Goal: Task Accomplishment & Management: Complete application form

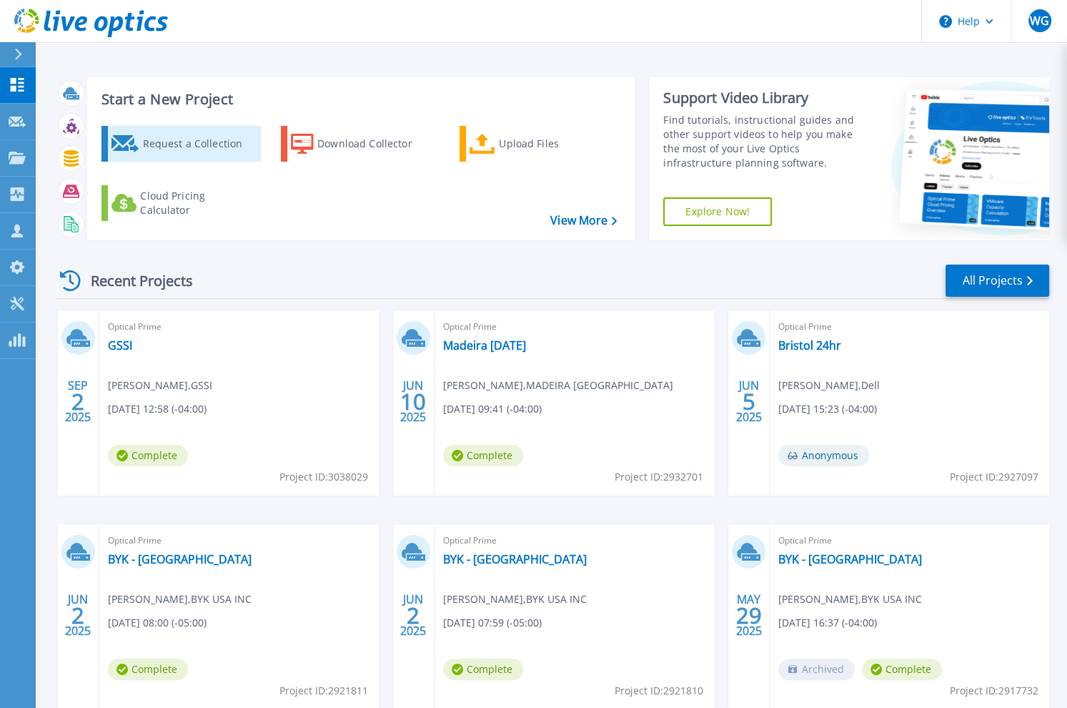
click at [184, 142] on div "Request a Collection" at bounding box center [199, 143] width 114 height 29
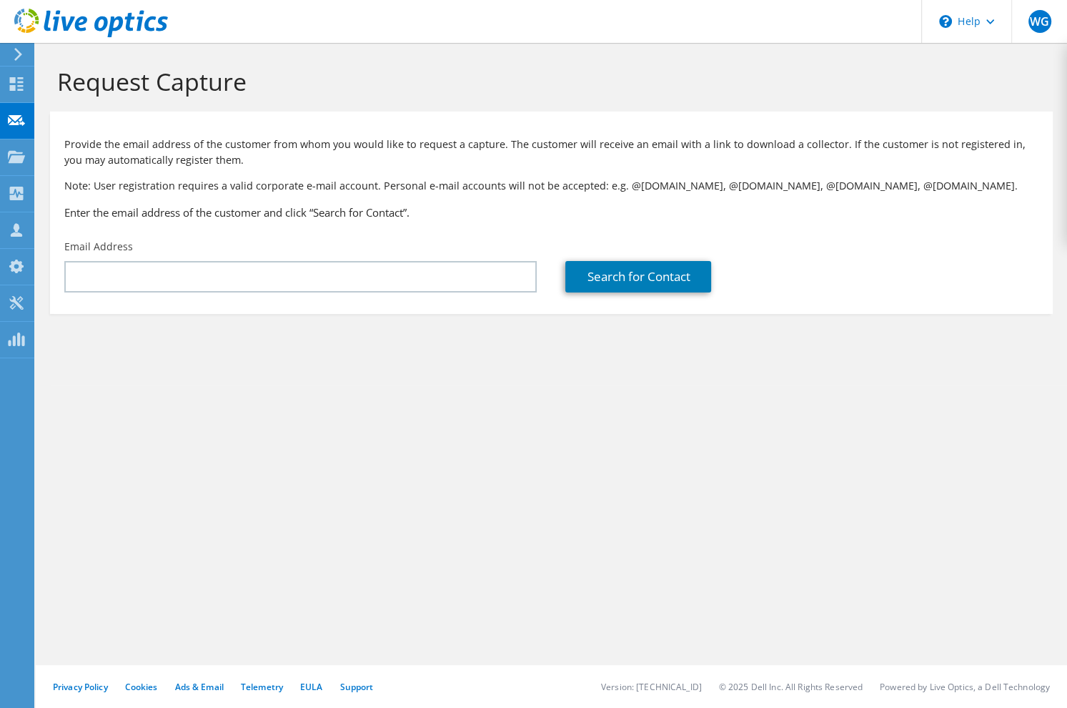
click at [804, 87] on h1 "Request Capture" at bounding box center [548, 81] width 982 height 30
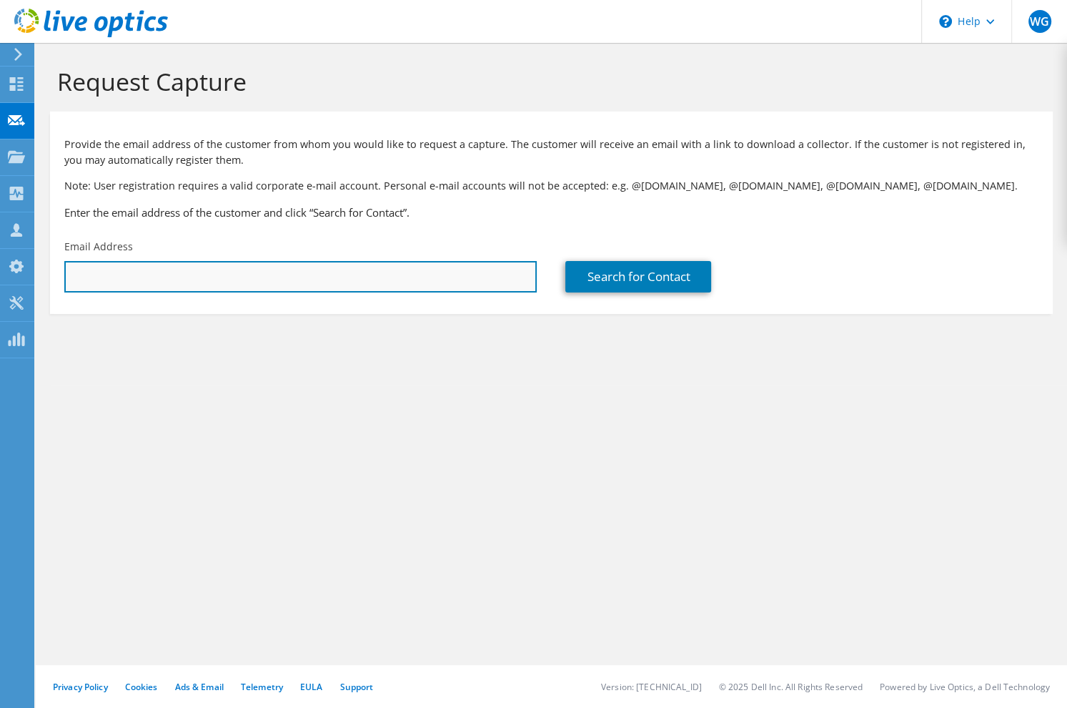
click at [286, 277] on input "text" at bounding box center [300, 276] width 473 height 31
paste input "[EMAIL_ADDRESS][DOMAIN_NAME]"
type input "myang@dedham.k12.ma.us"
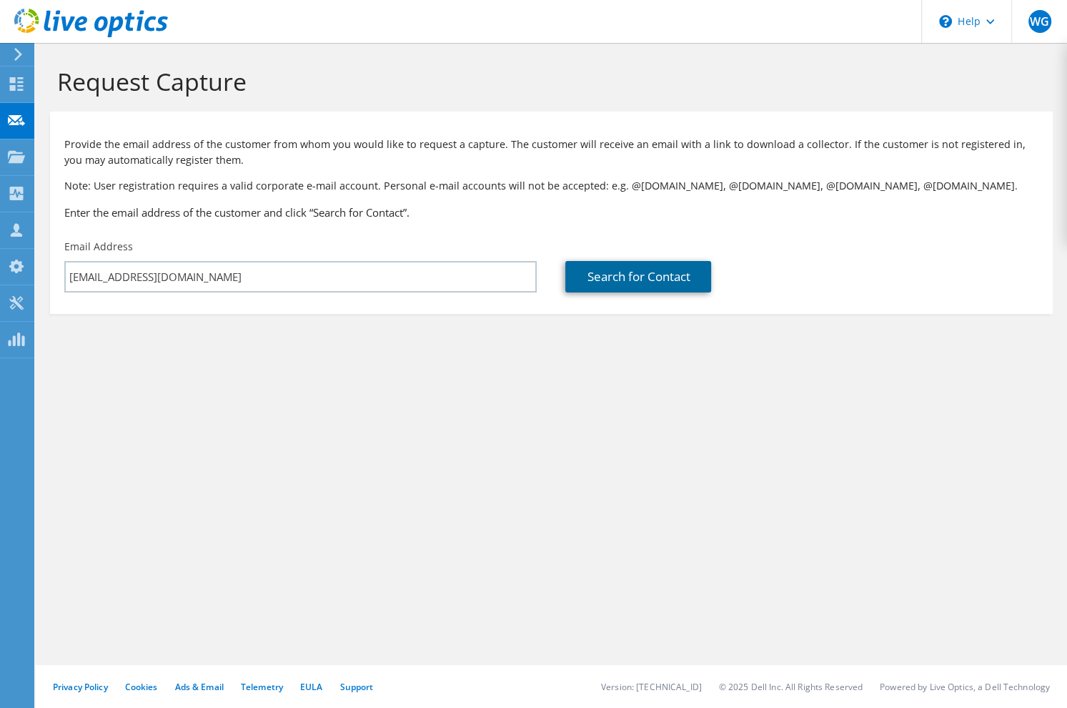
click at [605, 268] on link "Search for Contact" at bounding box center [638, 276] width 146 height 31
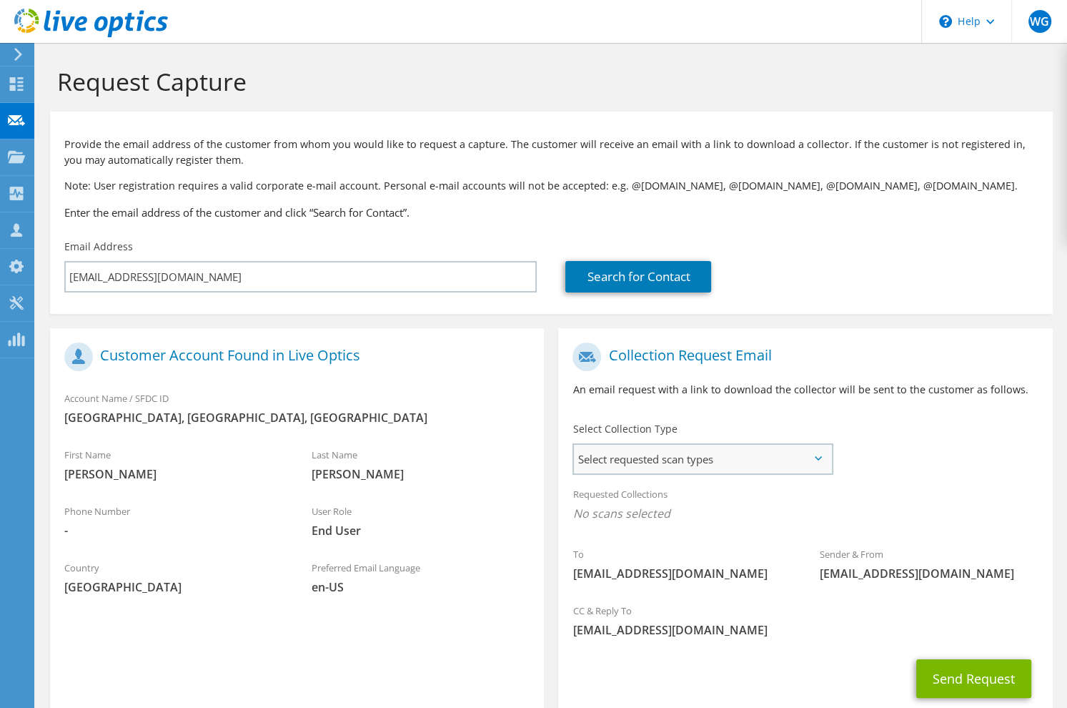
click at [693, 467] on span "Select requested scan types" at bounding box center [702, 459] width 257 height 29
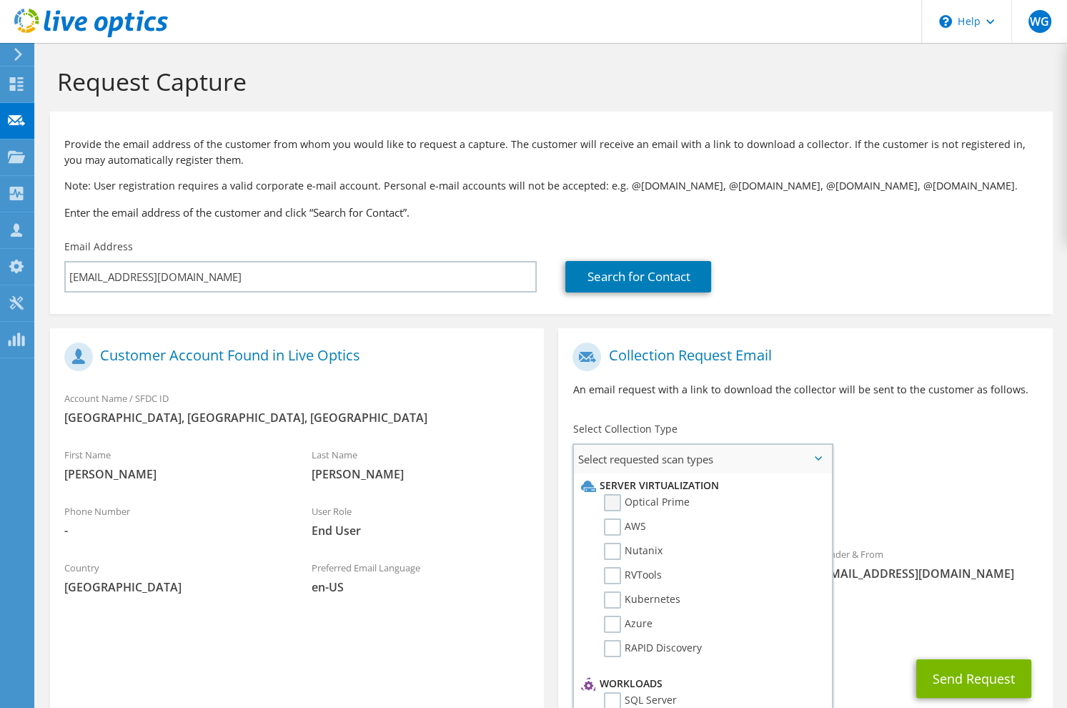
click at [653, 505] on label "Optical Prime" at bounding box center [647, 502] width 86 height 17
click at [0, 0] on input "Optical Prime" at bounding box center [0, 0] width 0 height 0
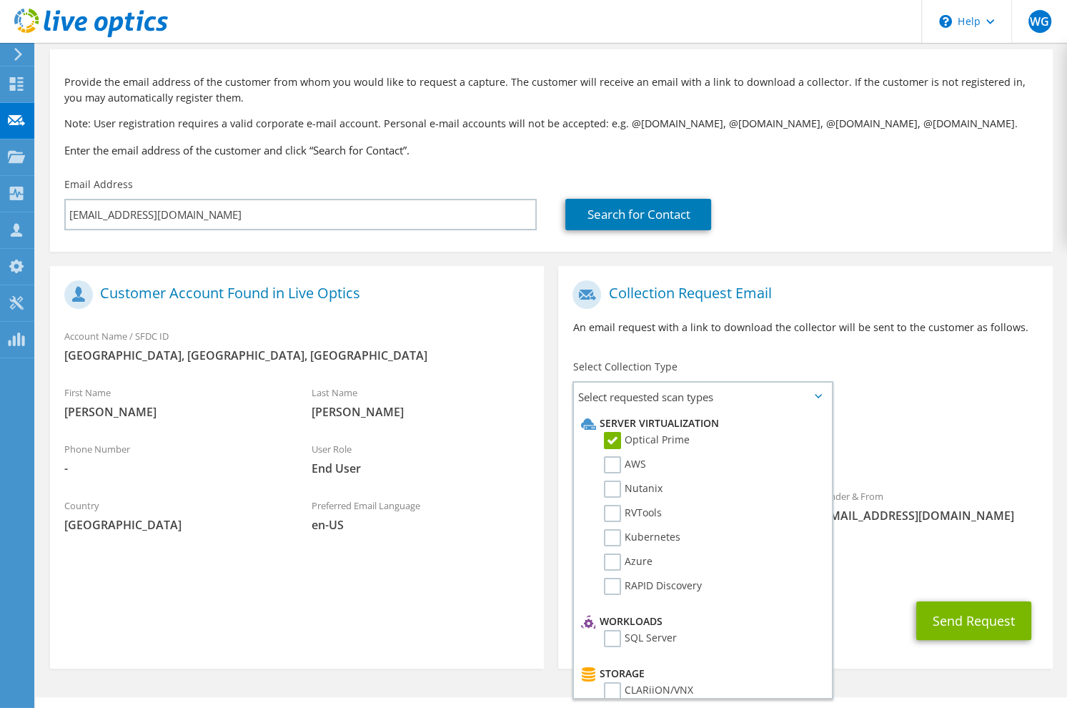
scroll to position [94, 0]
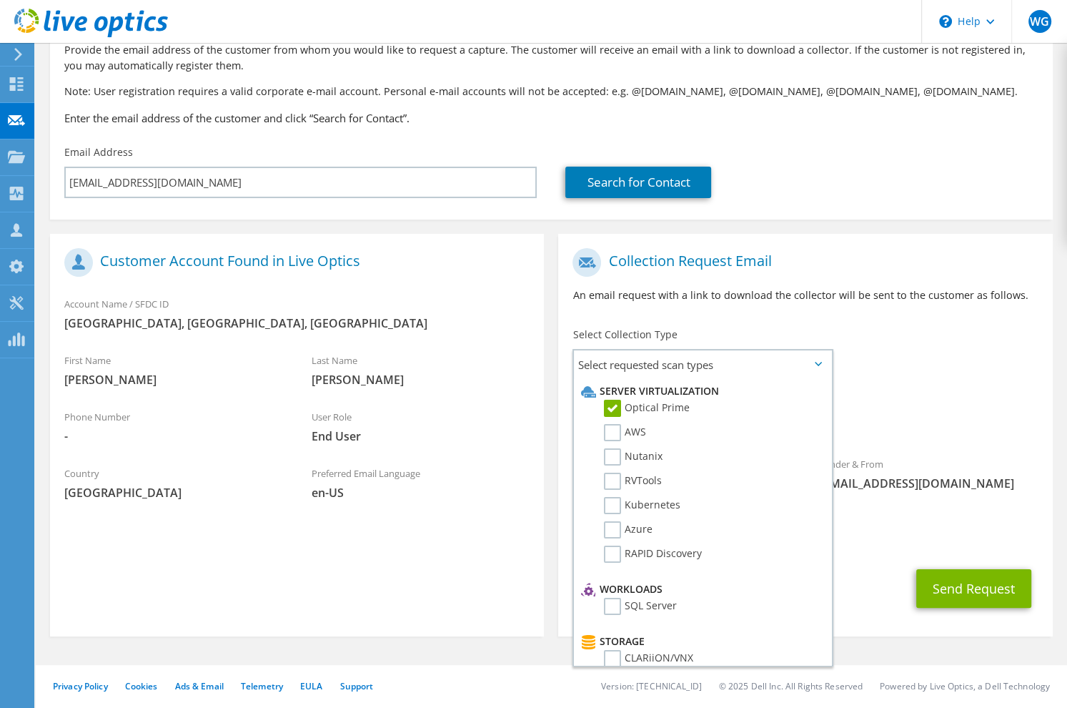
click at [914, 402] on div "Requested Collections No scans selected Optical Prime" at bounding box center [805, 413] width 494 height 57
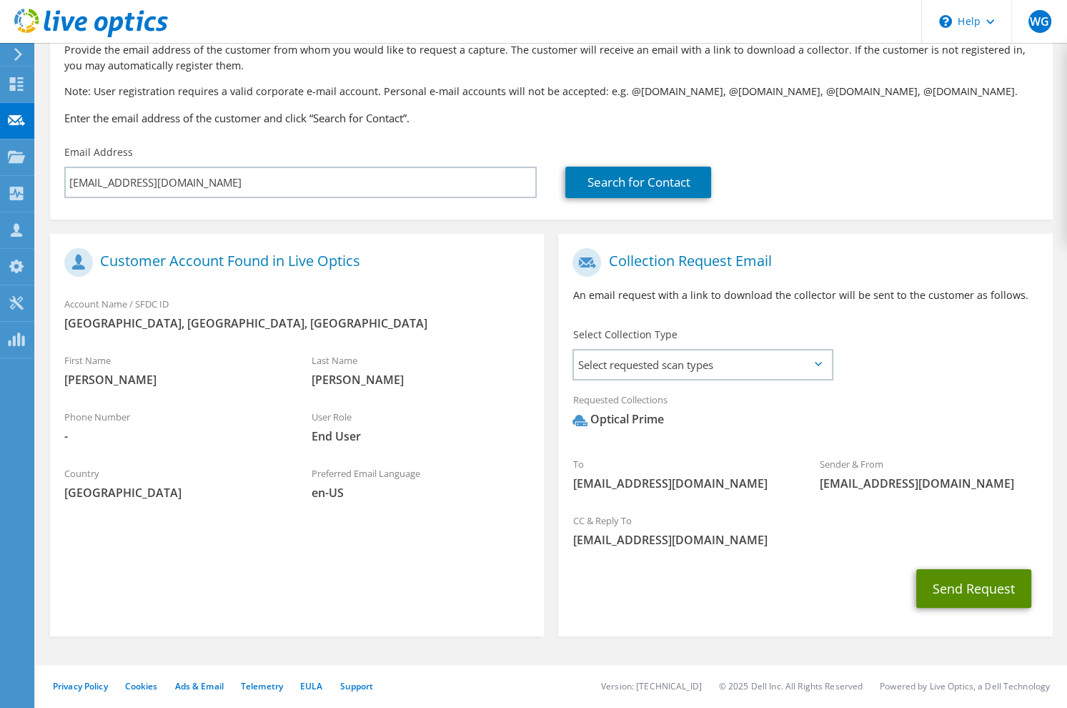
click at [987, 575] on button "Send Request" at bounding box center [973, 588] width 115 height 39
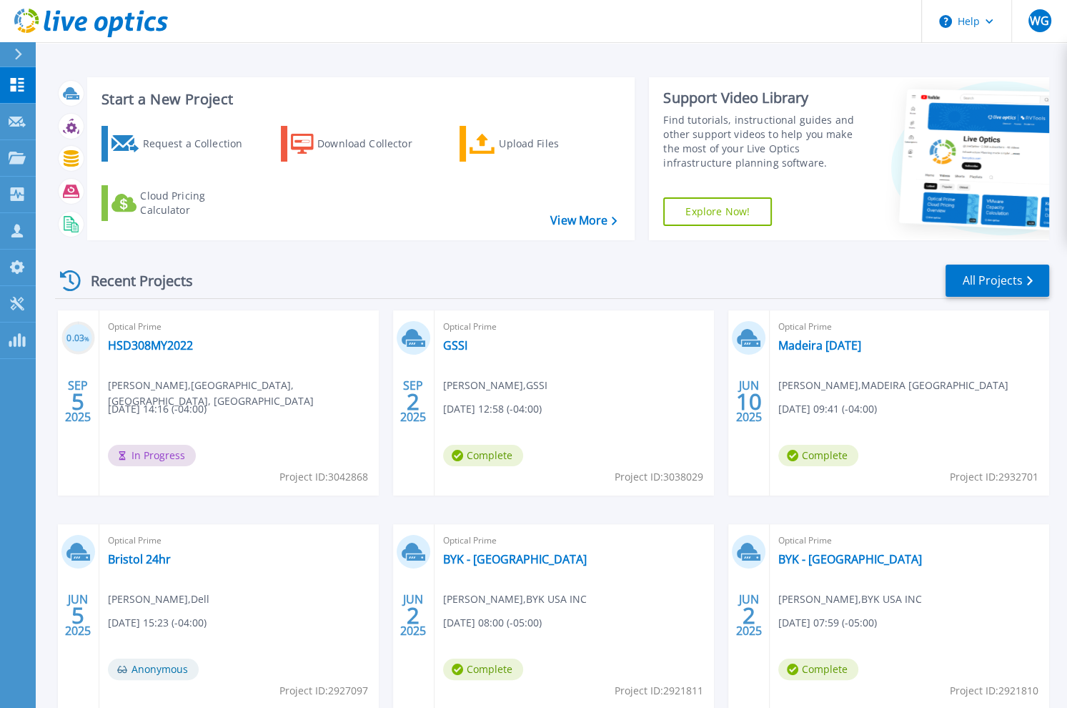
click at [405, 258] on div "Recent Projects All Projects 0.03 % SEP 5 2025 Optical Prime HSD308MY2022 Micha…" at bounding box center [552, 501] width 994 height 498
click at [533, 54] on div "Start a New Project Request a Collection Download Collector Upload Files Cloud …" at bounding box center [552, 374] width 1032 height 749
click at [574, 213] on div "Request a Collection Download Collector Upload Files Cloud Pricing Calculator" at bounding box center [359, 173] width 538 height 119
click at [568, 224] on link "View More" at bounding box center [583, 221] width 66 height 14
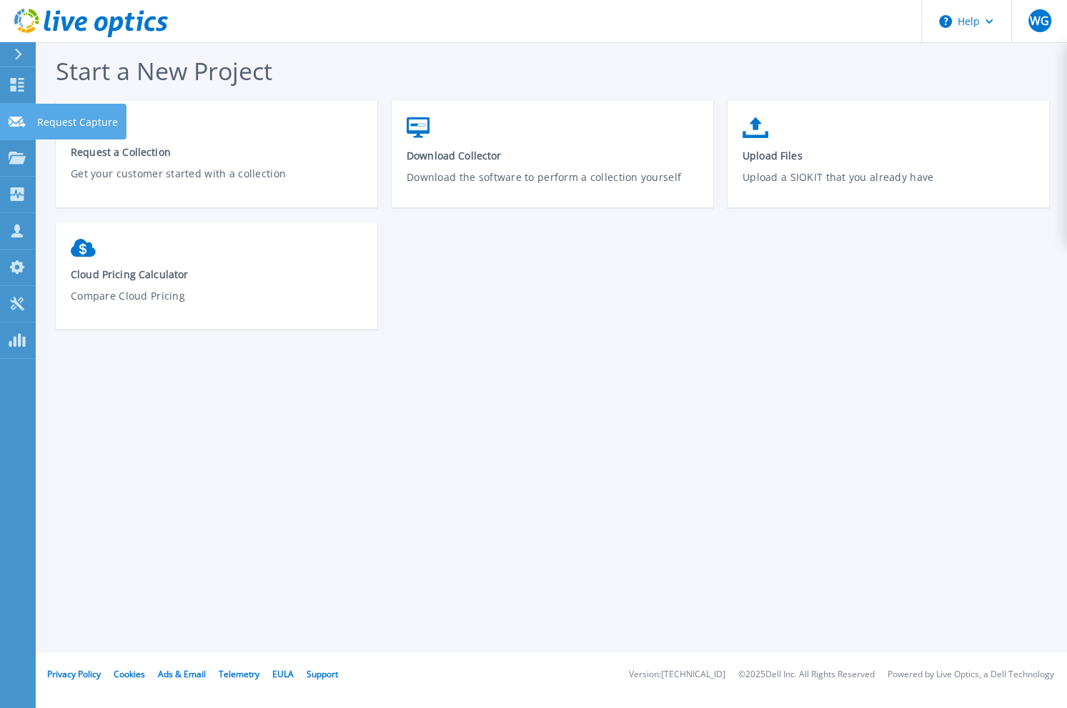
click at [18, 117] on icon at bounding box center [17, 122] width 17 height 11
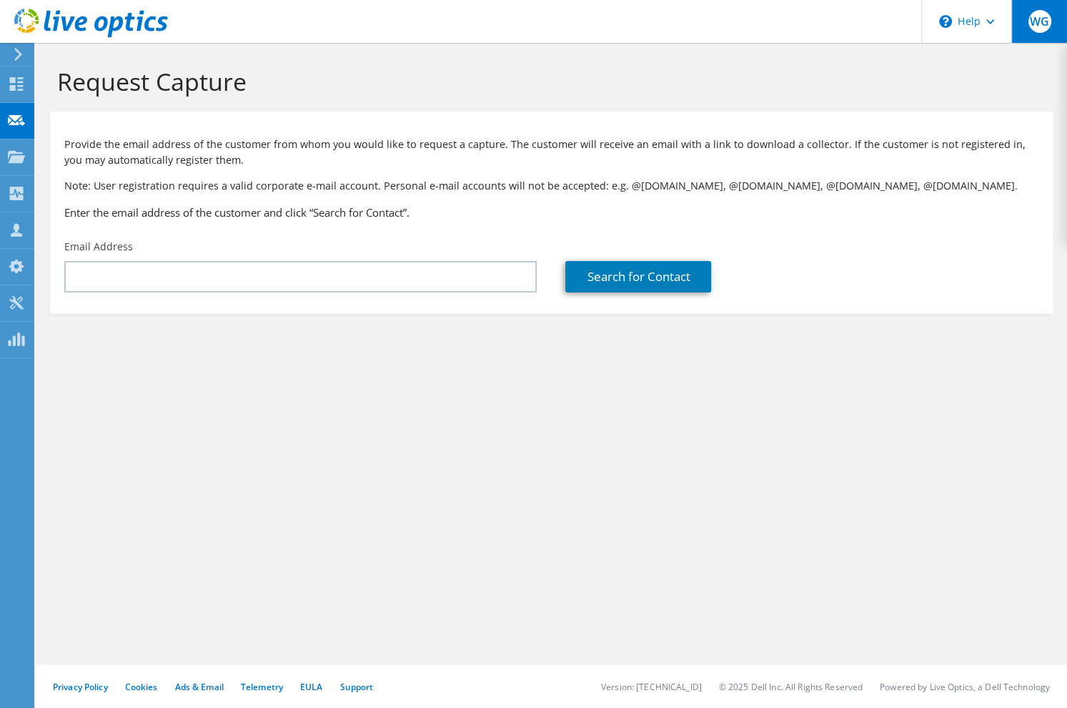
click at [1039, 17] on span "WG" at bounding box center [1040, 21] width 23 height 23
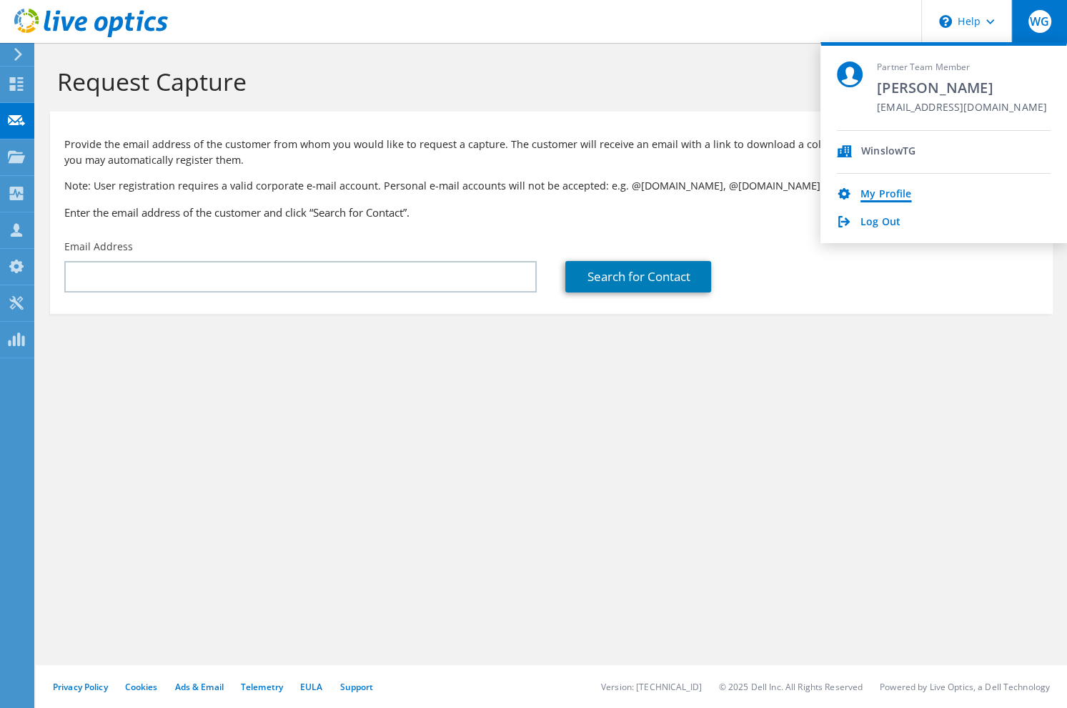
click at [896, 192] on link "My Profile" at bounding box center [886, 195] width 51 height 14
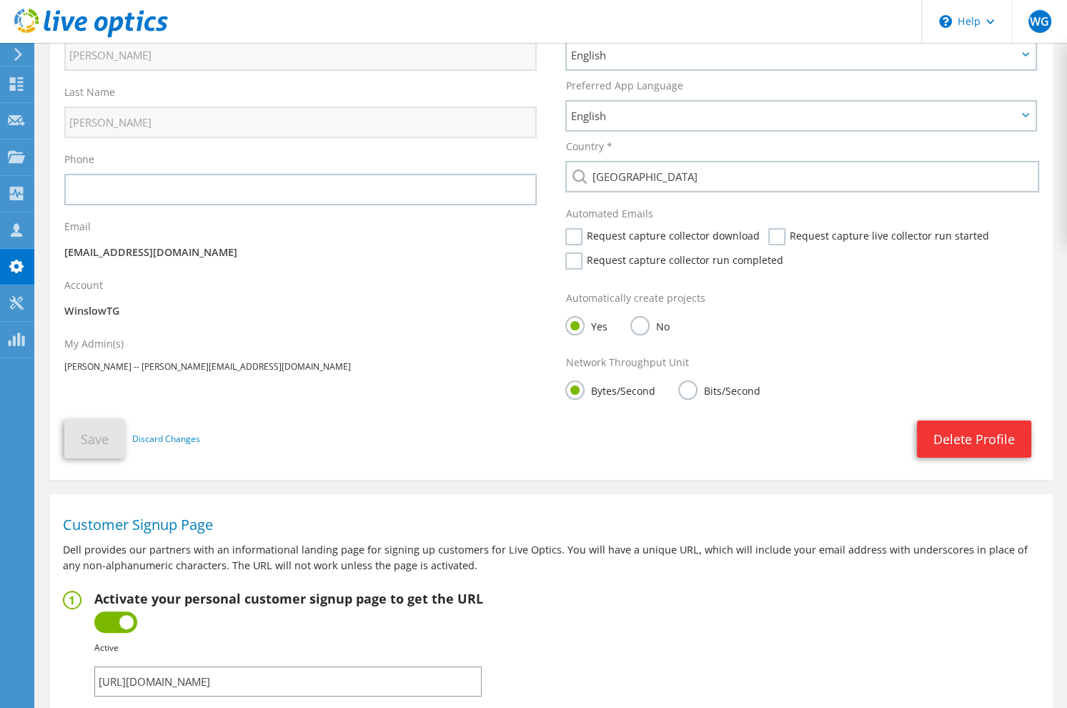
scroll to position [448, 0]
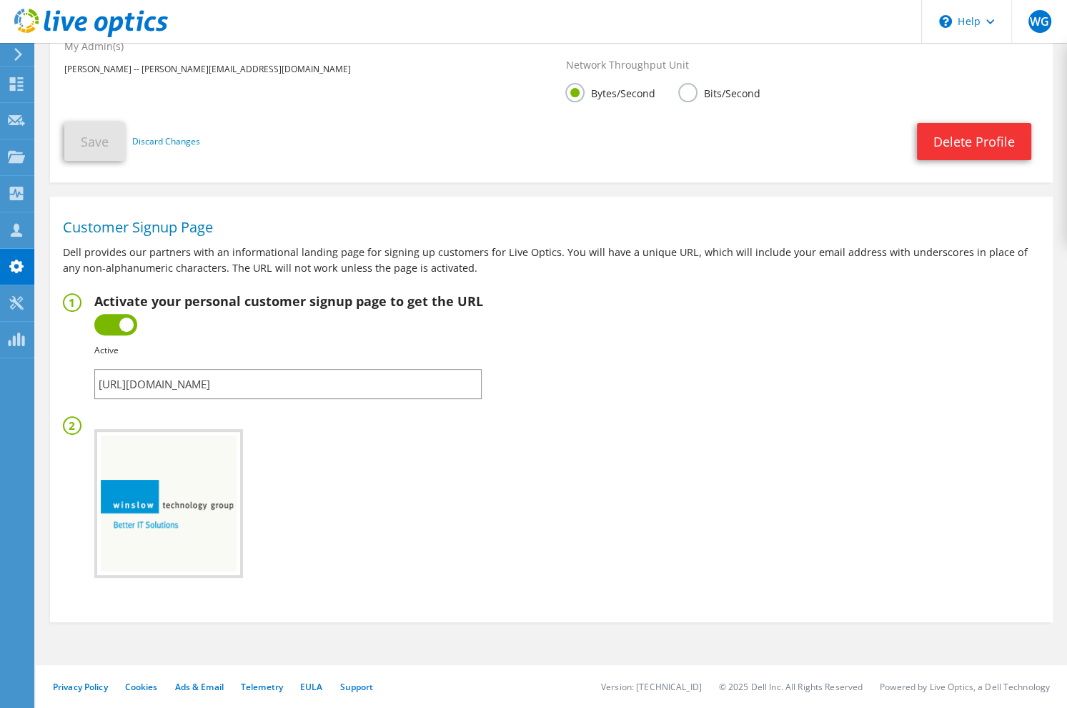
drag, startPoint x: 415, startPoint y: 381, endPoint x: 96, endPoint y: 373, distance: 319.6
click at [96, 373] on input "https://app.liveoptics.com/signup/wgaleckas_winslowtg_com" at bounding box center [287, 384] width 387 height 30
click at [603, 387] on fieldset "Activate your personal customer signup page to get the URL Inactive Active Fail…" at bounding box center [551, 346] width 977 height 106
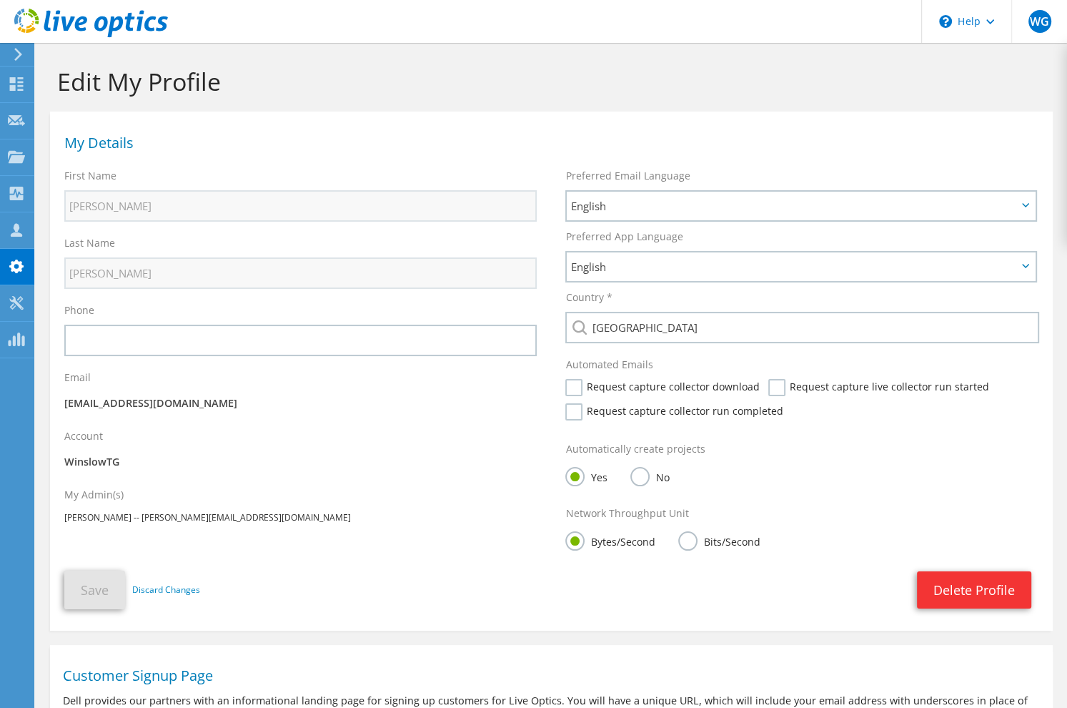
scroll to position [11, 0]
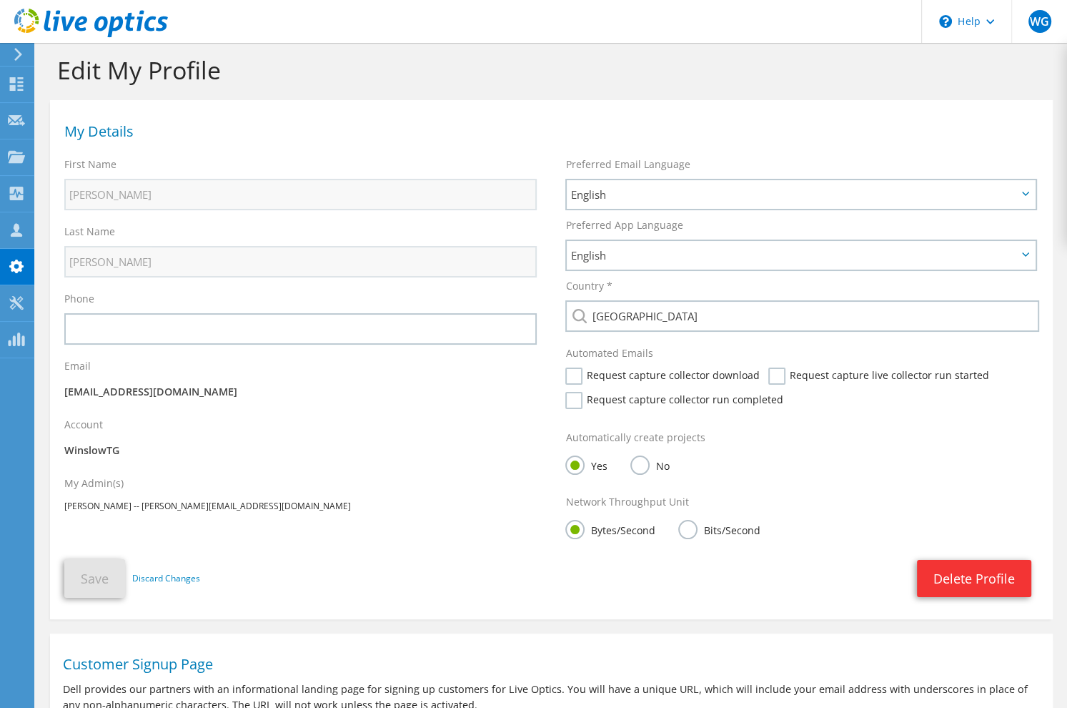
click at [147, 113] on div "My Details" at bounding box center [551, 128] width 1003 height 43
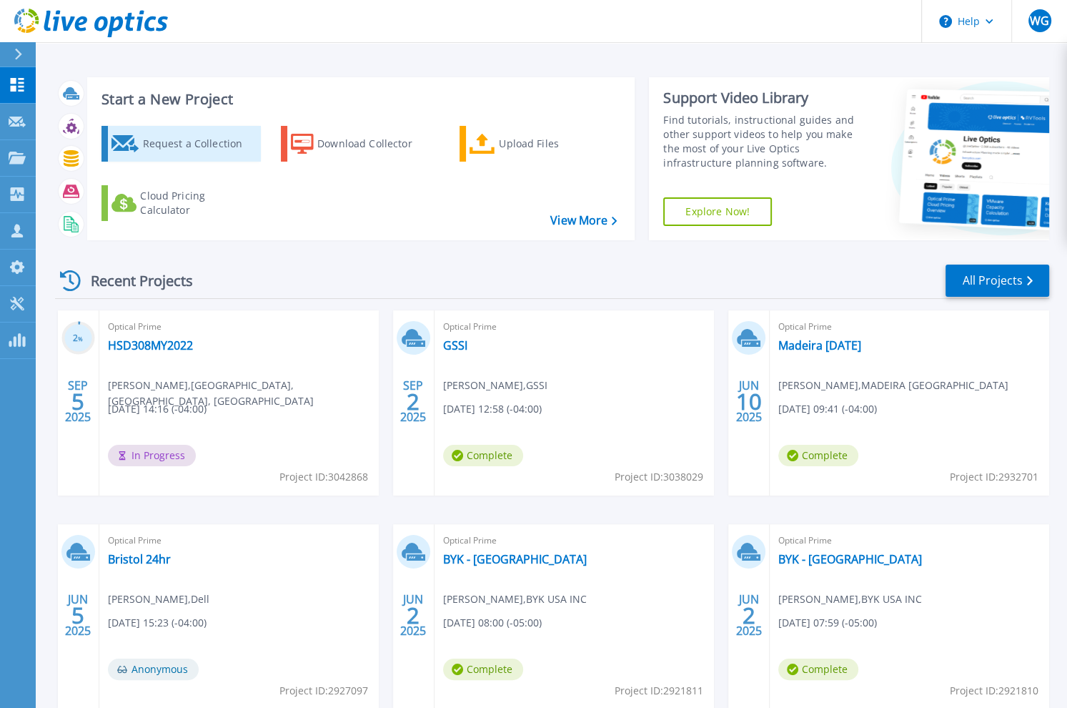
click at [182, 150] on div "Request a Collection" at bounding box center [199, 143] width 114 height 29
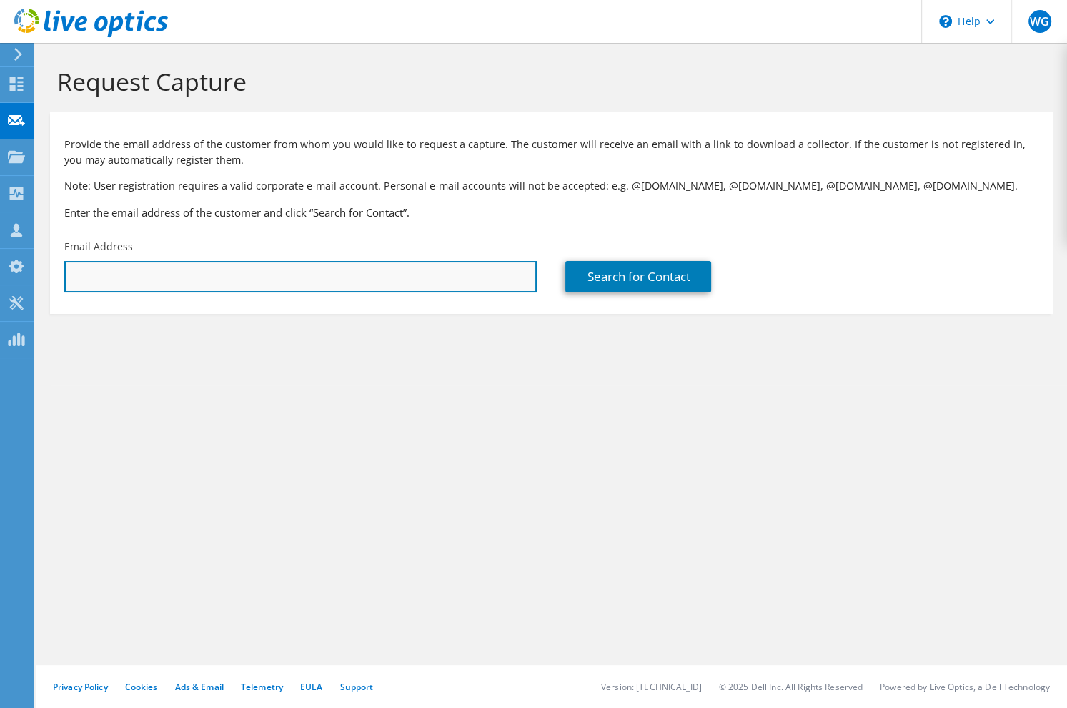
click at [219, 276] on input "text" at bounding box center [300, 276] width 473 height 31
paste input "[EMAIL_ADDRESS][DOMAIN_NAME]"
type input "[EMAIL_ADDRESS][DOMAIN_NAME]"
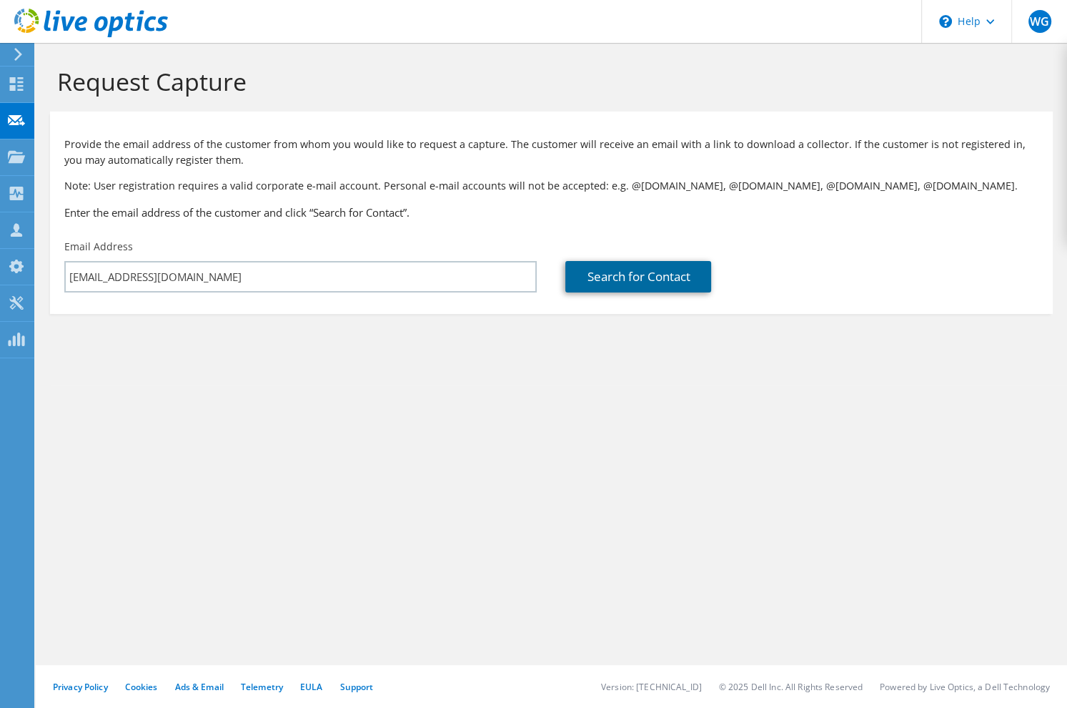
click at [640, 277] on link "Search for Contact" at bounding box center [638, 276] width 146 height 31
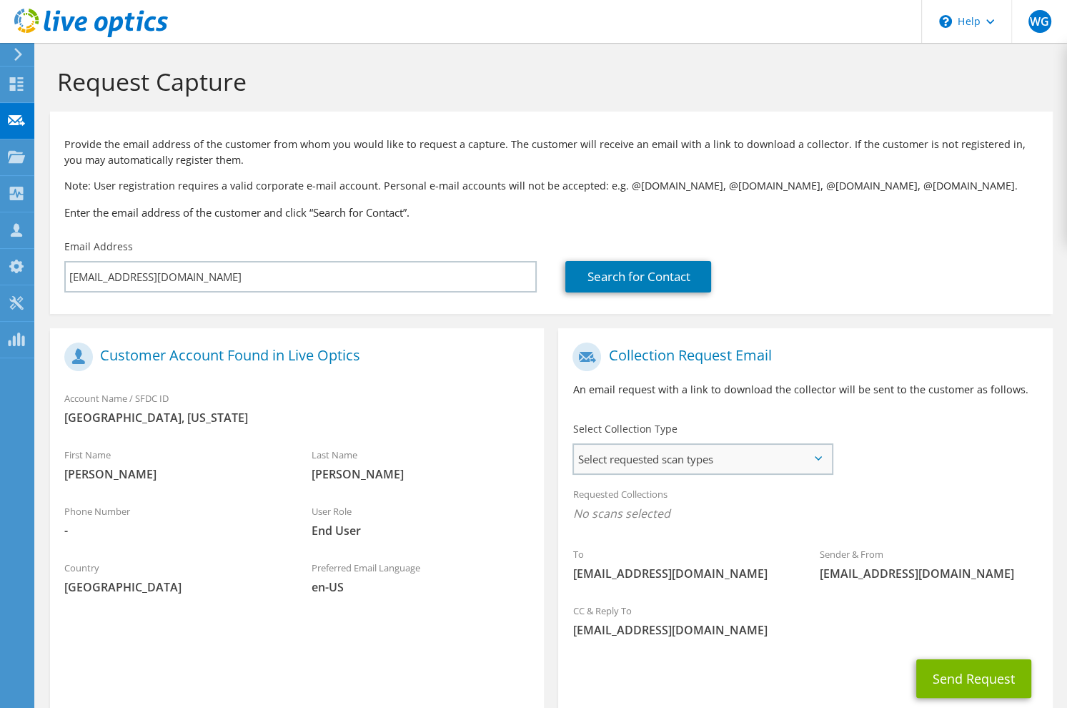
click at [716, 444] on div "Select requested scan types Server Virtualization Optical Prime AWS Nutanix SC" at bounding box center [703, 458] width 261 height 31
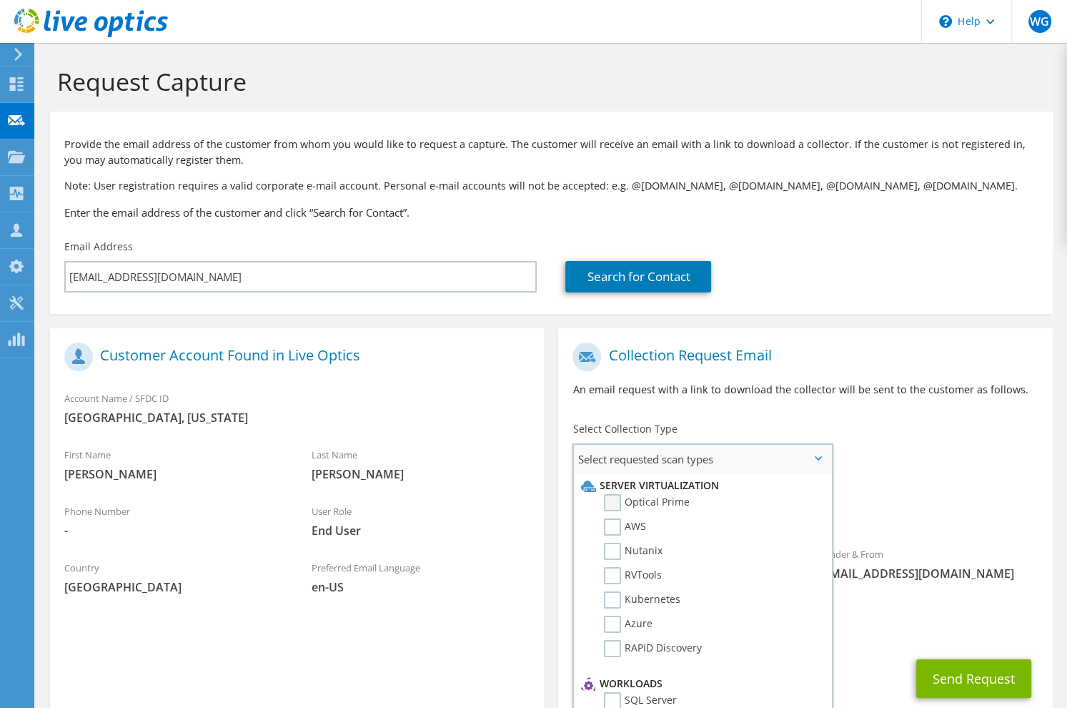
click at [653, 505] on label "Optical Prime" at bounding box center [647, 502] width 86 height 17
click at [0, 0] on input "Optical Prime" at bounding box center [0, 0] width 0 height 0
click at [941, 473] on div "To [EMAIL_ADDRESS][DOMAIN_NAME] Sender & From [EMAIL_ADDRESS][DOMAIN_NAME]" at bounding box center [805, 467] width 494 height 265
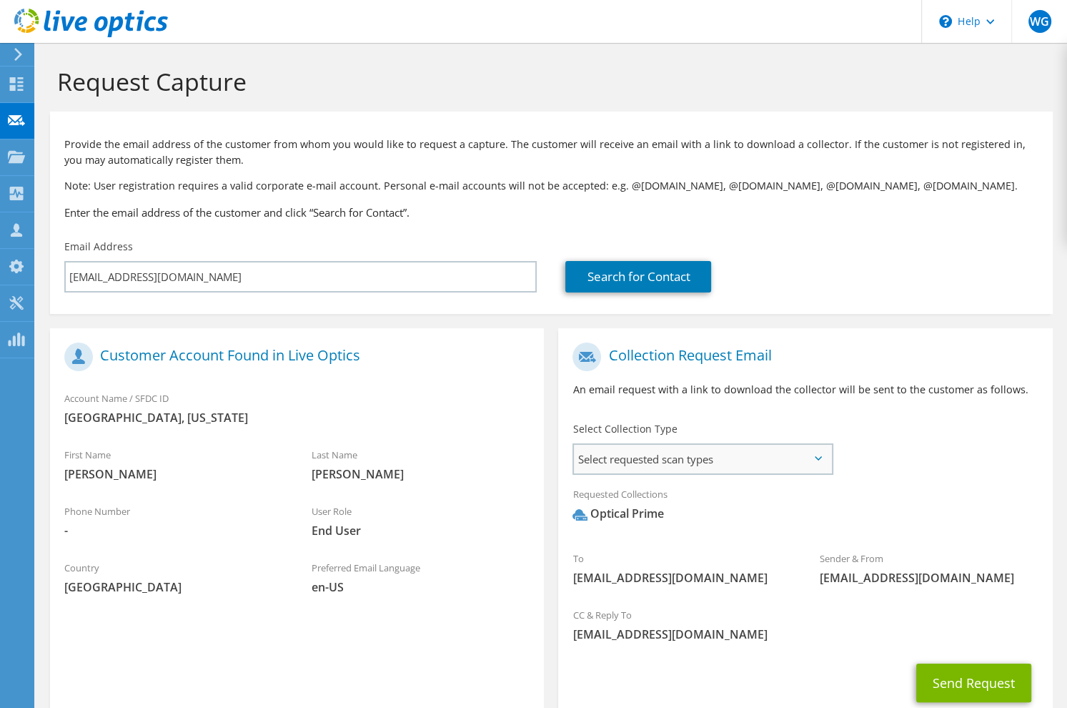
click at [671, 453] on span "Select requested scan types" at bounding box center [702, 459] width 257 height 29
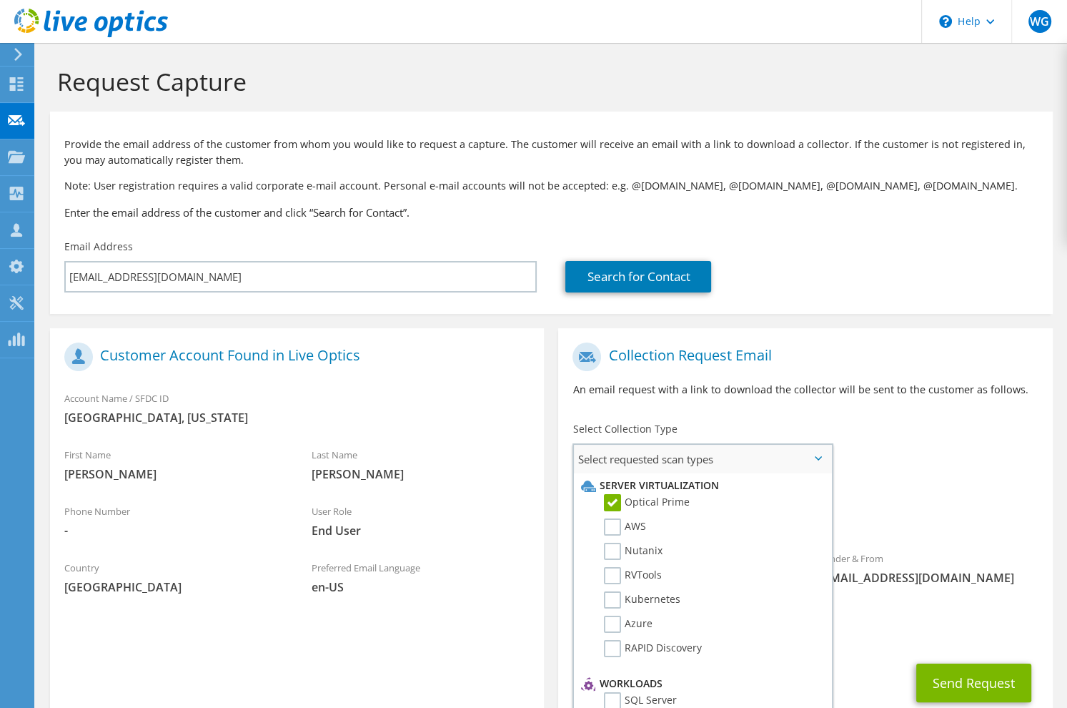
click at [683, 503] on label "Optical Prime" at bounding box center [647, 502] width 86 height 17
click at [0, 0] on input "Optical Prime" at bounding box center [0, 0] width 0 height 0
click at [683, 495] on label "Optical Prime" at bounding box center [647, 502] width 86 height 17
click at [0, 0] on input "Optical Prime" at bounding box center [0, 0] width 0 height 0
click at [819, 456] on span "Select requested scan types" at bounding box center [702, 459] width 257 height 29
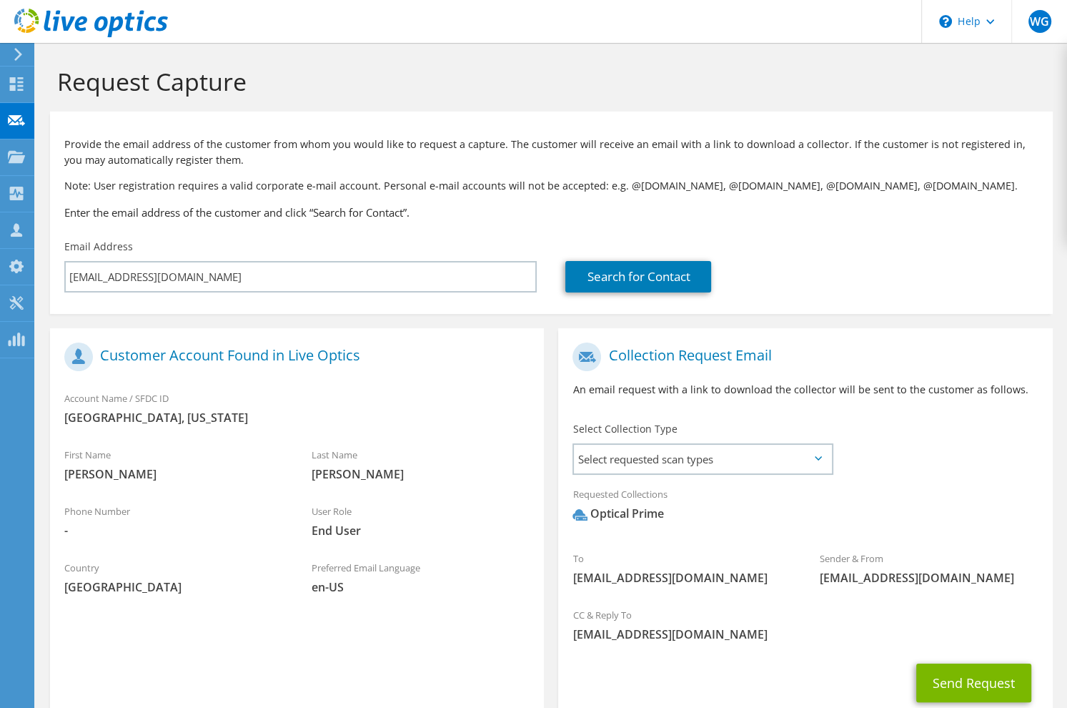
click at [934, 495] on div "Requested Collections No scans selected Optical Prime" at bounding box center [805, 507] width 494 height 57
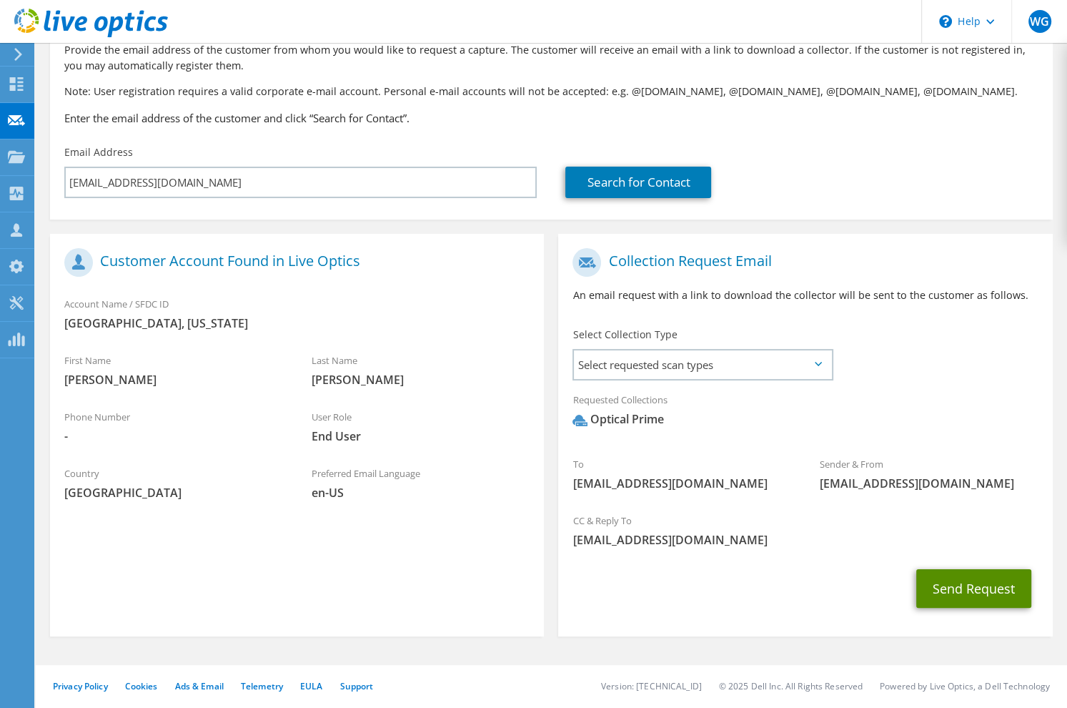
click at [968, 579] on button "Send Request" at bounding box center [973, 588] width 115 height 39
